Goal: Communication & Community: Answer question/provide support

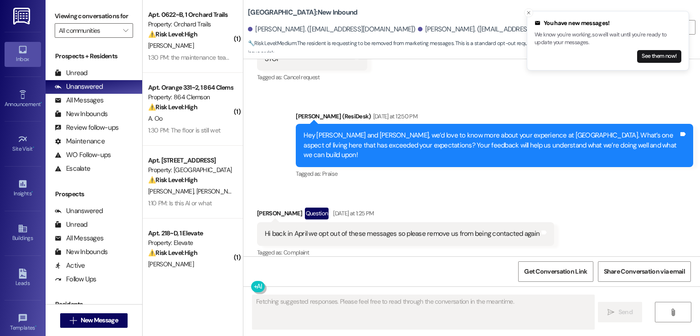
scroll to position [238, 0]
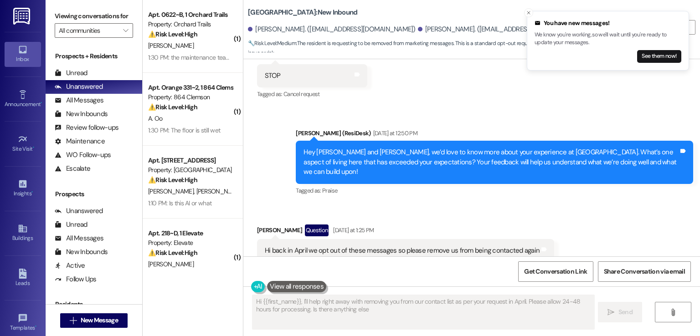
type textarea "Hi {{first_name}}, I'll help right away with removing you from our contact list…"
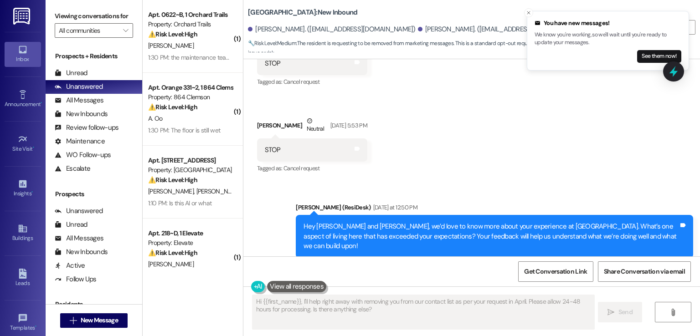
scroll to position [118, 0]
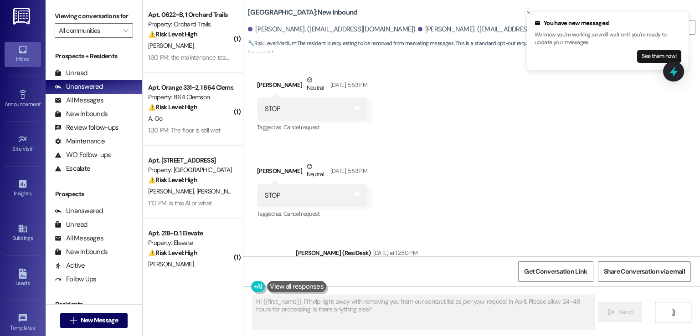
drag, startPoint x: 370, startPoint y: 26, endPoint x: 297, endPoint y: 29, distance: 72.5
click at [297, 29] on div "[PERSON_NAME]. ([EMAIL_ADDRESS][DOMAIN_NAME])" at bounding box center [332, 30] width 168 height 10
copy div "[EMAIL_ADDRESS][DOMAIN_NAME]"
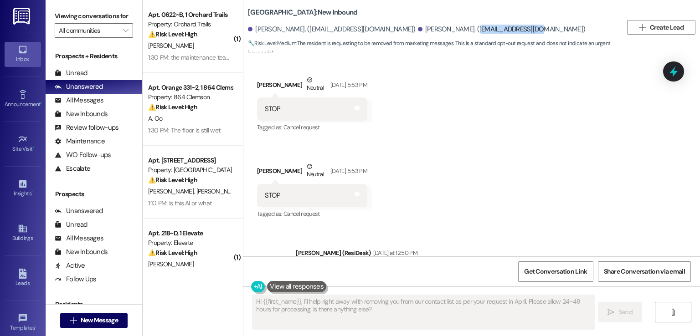
drag, startPoint x: 490, startPoint y: 30, endPoint x: 430, endPoint y: 30, distance: 60.2
click at [430, 30] on div "[PERSON_NAME]. ([EMAIL_ADDRESS][DOMAIN_NAME])" at bounding box center [502, 30] width 168 height 10
copy div "[PERSON_NAME][EMAIL_ADDRESS][DOMAIN_NAME]"
